Goal: Transaction & Acquisition: Purchase product/service

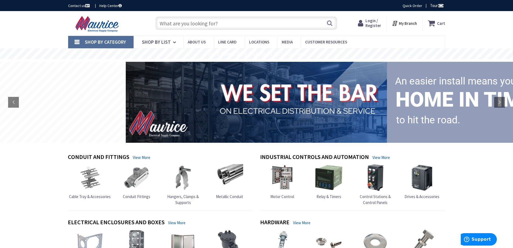
click at [375, 24] on span "Login / Register" at bounding box center [374, 23] width 16 height 10
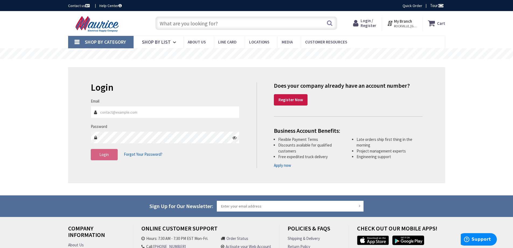
click at [133, 113] on input "Email" at bounding box center [165, 112] width 149 height 12
type input "[EMAIL_ADDRESS][DOMAIN_NAME]"
click at [111, 154] on button "Login" at bounding box center [104, 154] width 27 height 11
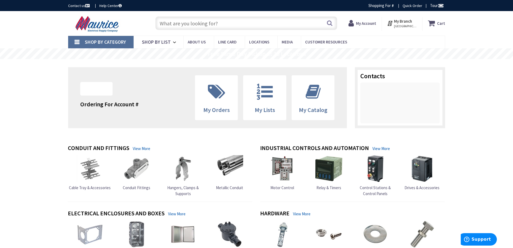
click at [190, 27] on input "text" at bounding box center [246, 22] width 182 height 13
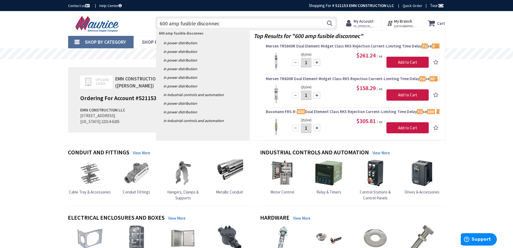
type input "600 amp fusible disconnect"
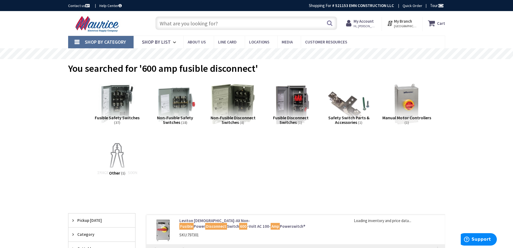
click at [292, 118] on span "Fusible Disconnect Switches" at bounding box center [291, 120] width 36 height 10
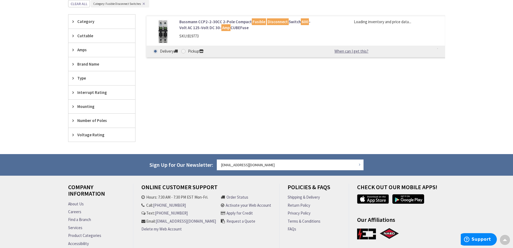
scroll to position [149, 0]
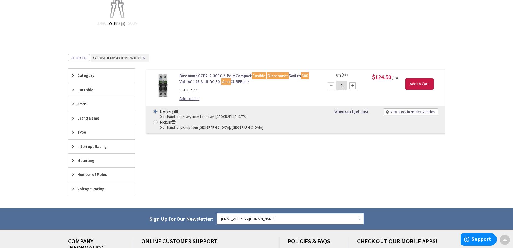
click at [85, 103] on span "Amps" at bounding box center [99, 104] width 44 height 6
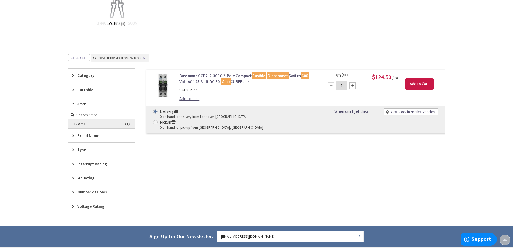
click at [95, 123] on span "30 Amp" at bounding box center [101, 123] width 67 height 9
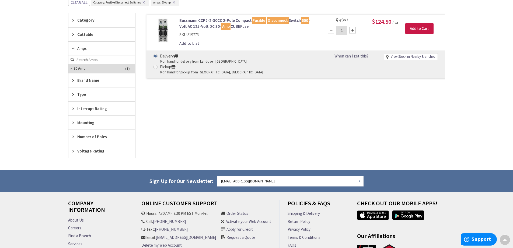
scroll to position [15, 0]
